Goal: Transaction & Acquisition: Book appointment/travel/reservation

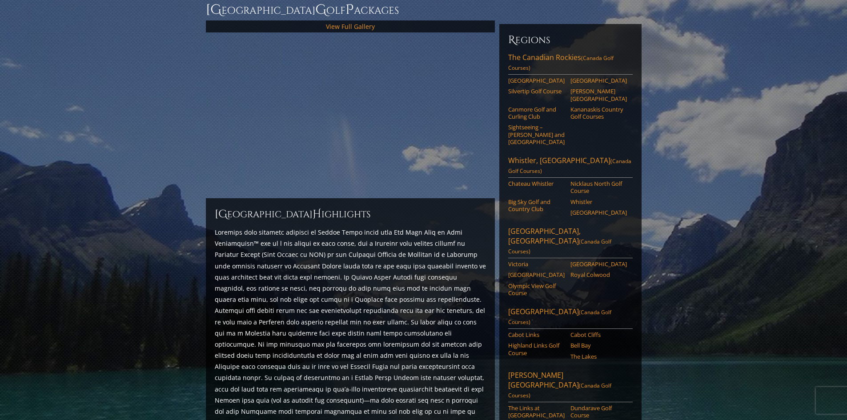
scroll to position [133, 0]
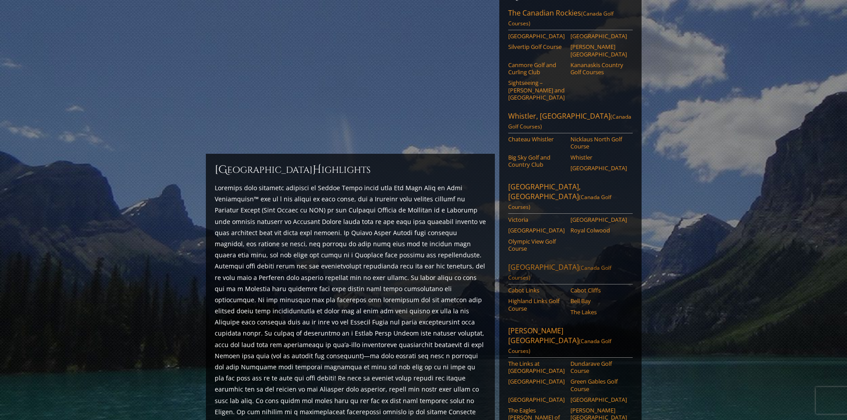
click at [535, 287] on link "Cabot Links" at bounding box center [536, 290] width 56 height 7
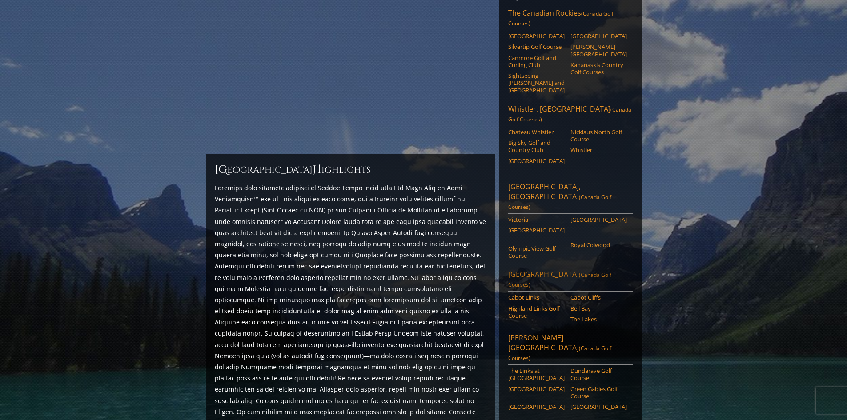
click at [539, 269] on link "[GEOGRAPHIC_DATA] ([GEOGRAPHIC_DATA] Golf Courses)" at bounding box center [570, 280] width 125 height 22
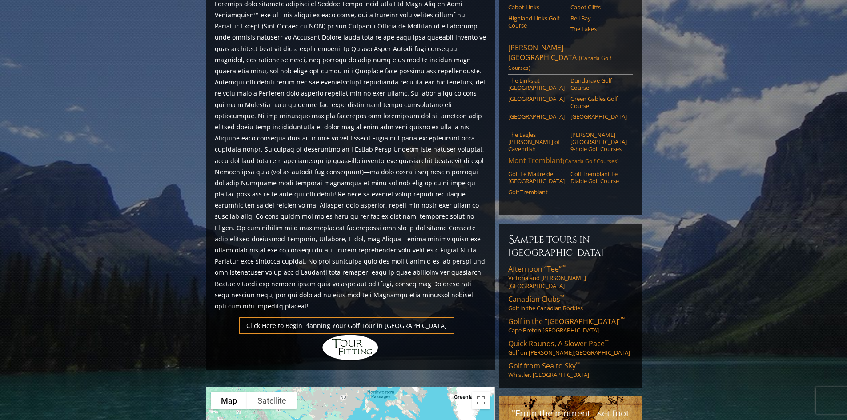
scroll to position [445, 0]
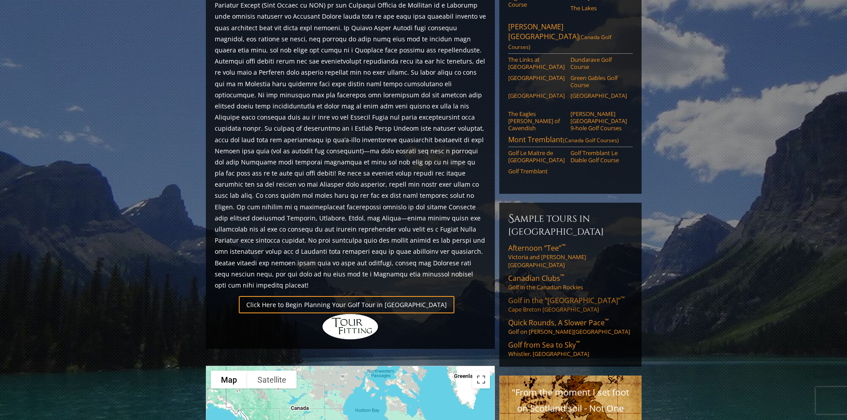
click at [533, 296] on span "Golf in the “New Scotland” ™" at bounding box center [566, 301] width 116 height 10
